Goal: Information Seeking & Learning: Understand process/instructions

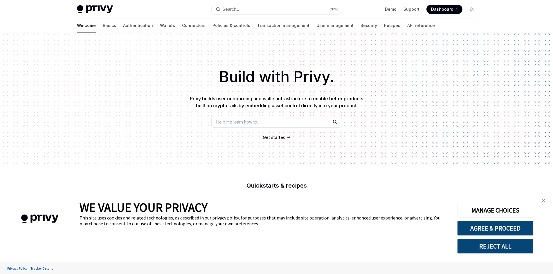
click at [90, 27] on div "Welcome Basics Authentication Wallets Connectors Policies & controls Transactio…" at bounding box center [256, 26] width 358 height 14
click at [103, 24] on link "Basics" at bounding box center [109, 26] width 13 height 14
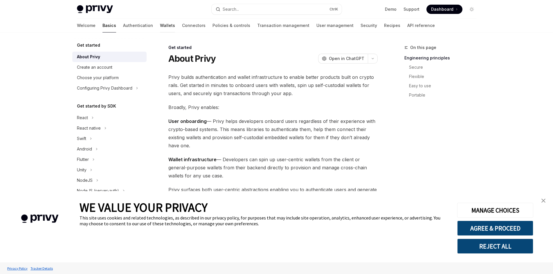
click at [160, 26] on link "Wallets" at bounding box center [167, 26] width 15 height 14
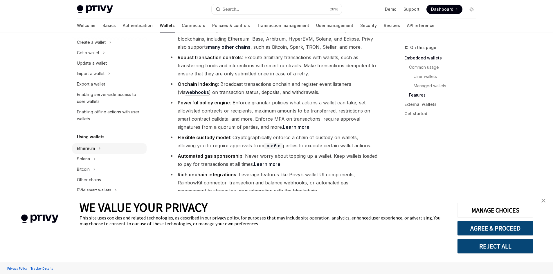
scroll to position [58, 0]
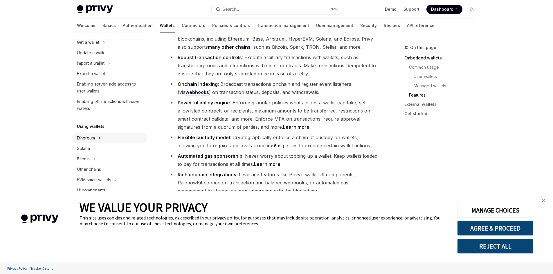
click at [98, 137] on icon at bounding box center [99, 138] width 2 height 7
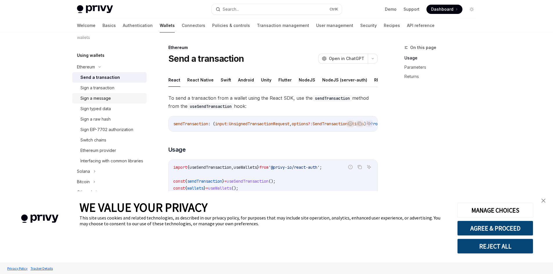
scroll to position [145, 0]
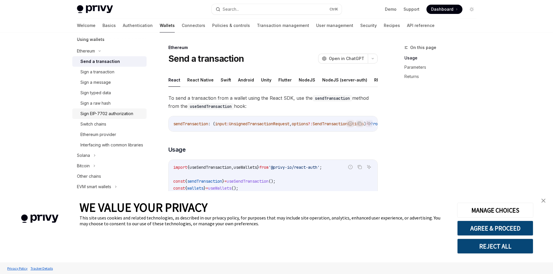
click at [124, 111] on div "Sign EIP-7702 authorization" at bounding box center [106, 113] width 53 height 7
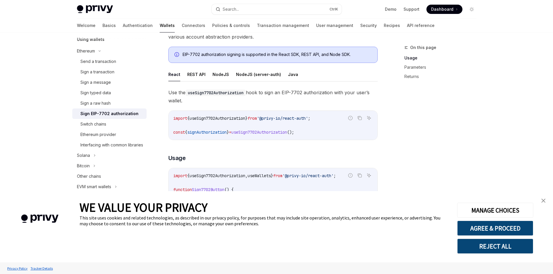
scroll to position [29, 0]
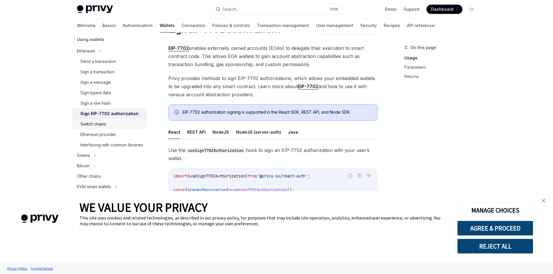
click at [119, 123] on div "Switch chains" at bounding box center [111, 124] width 63 height 7
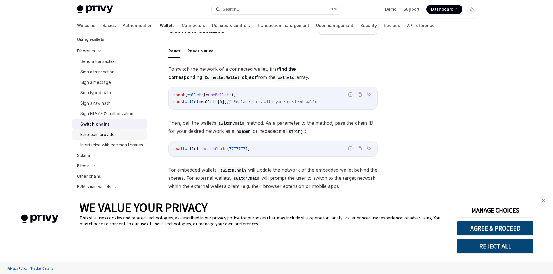
click at [125, 135] on div "Ethereum provider" at bounding box center [111, 134] width 63 height 7
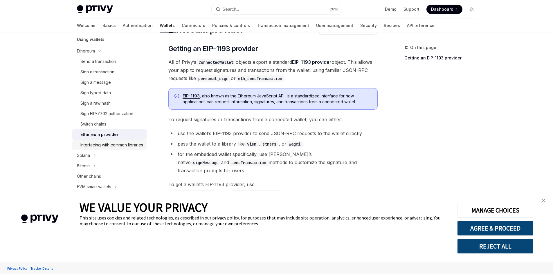
click at [127, 143] on div "Interfacing with common libraries" at bounding box center [111, 145] width 63 height 7
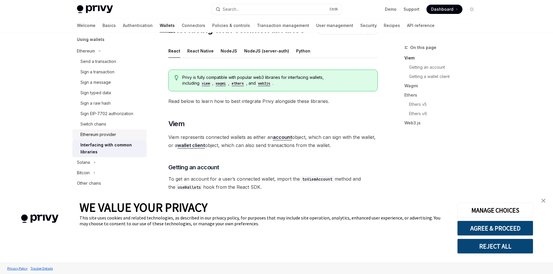
click at [126, 130] on link "Ethereum provider" at bounding box center [109, 135] width 74 height 10
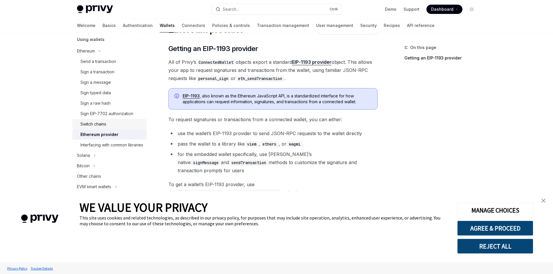
click at [120, 122] on div "Switch chains" at bounding box center [111, 124] width 63 height 7
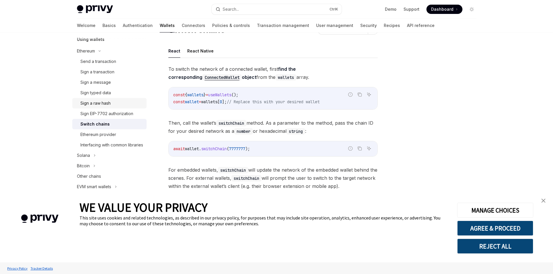
click at [115, 103] on div "Sign a raw hash" at bounding box center [111, 103] width 63 height 7
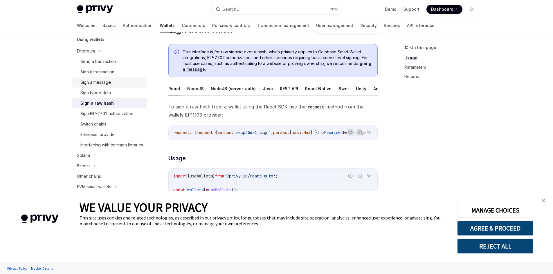
click at [113, 80] on div "Sign a message" at bounding box center [111, 82] width 63 height 7
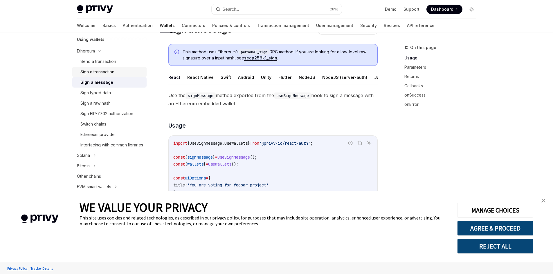
click at [112, 68] on link "Sign a transaction" at bounding box center [109, 72] width 74 height 10
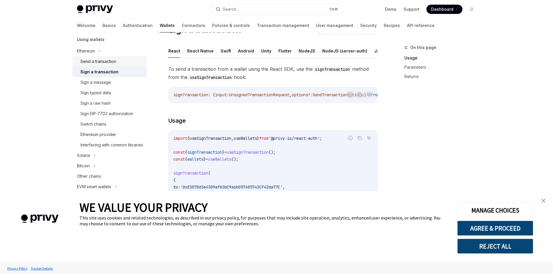
click at [113, 60] on div "Send a transaction" at bounding box center [98, 61] width 36 height 7
type textarea "*"
